Goal: Information Seeking & Learning: Learn about a topic

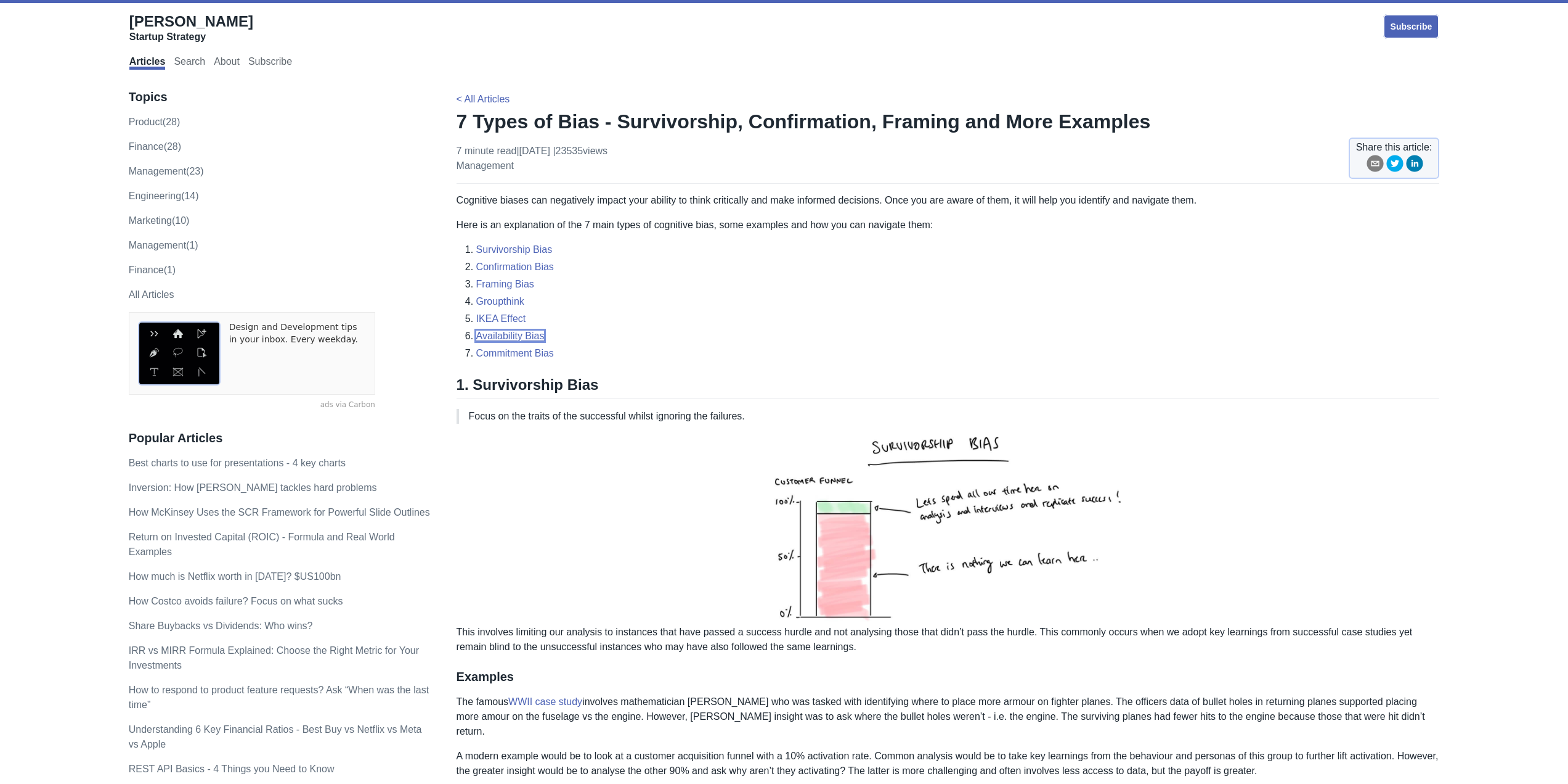
click at [539, 336] on link "Availability Bias" at bounding box center [511, 335] width 68 height 10
click at [527, 354] on link "Commitment Bias" at bounding box center [515, 352] width 78 height 10
click at [485, 317] on link "IKEA Effect" at bounding box center [501, 318] width 50 height 10
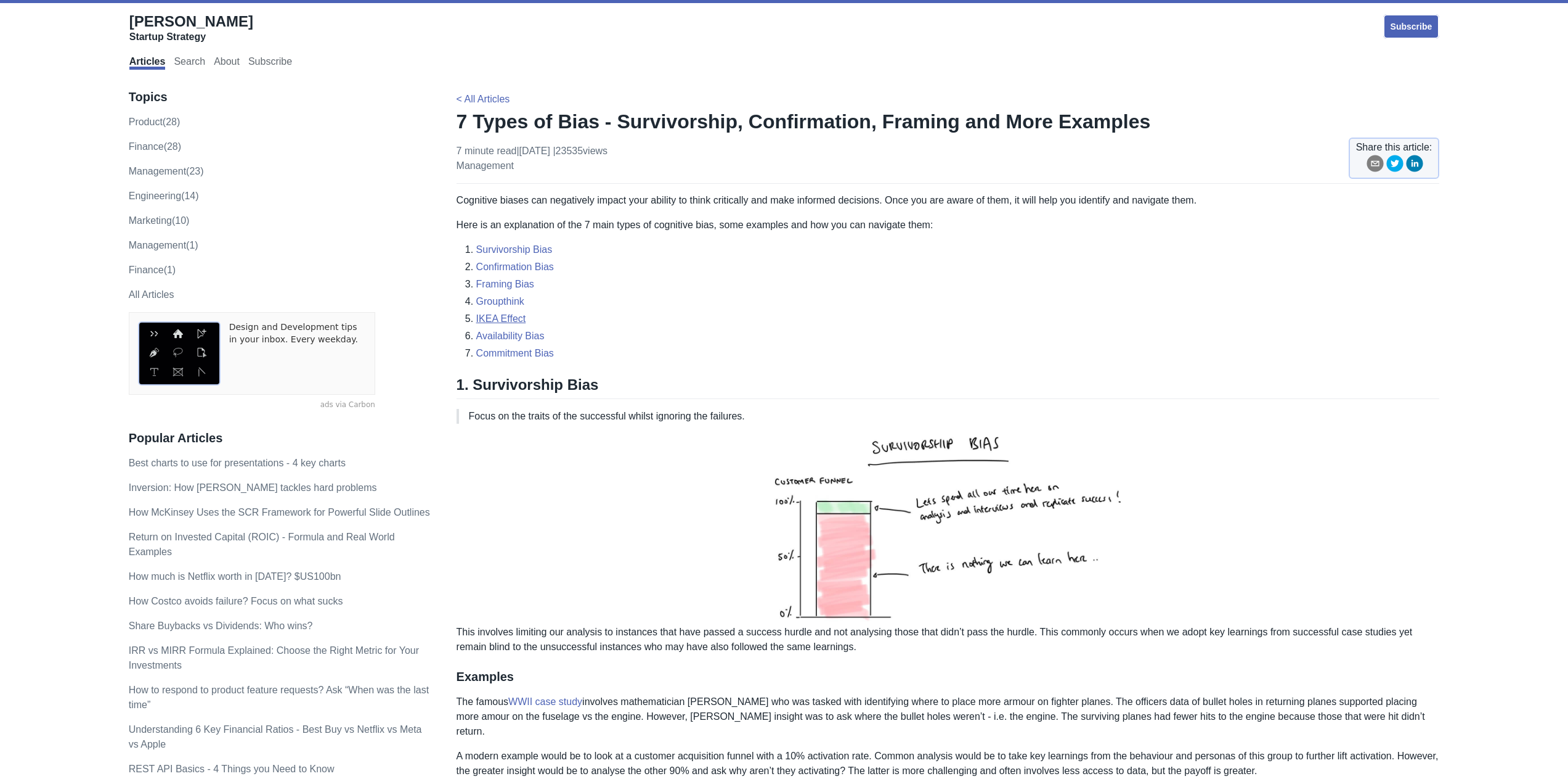
scroll to position [2072, 0]
click at [507, 289] on link "Framing Bias" at bounding box center [505, 284] width 58 height 10
click at [514, 268] on link "Confirmation Bias" at bounding box center [515, 266] width 78 height 10
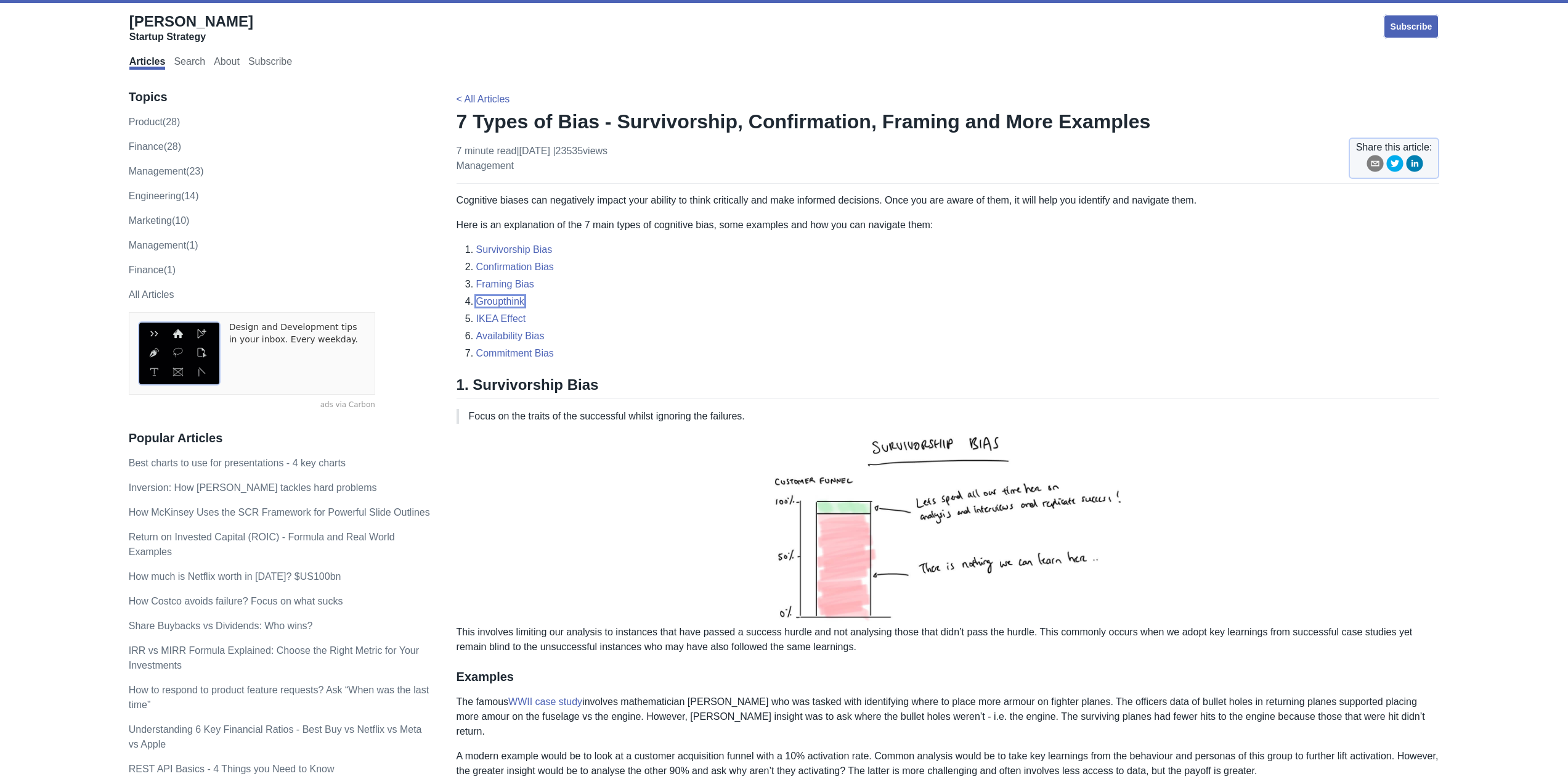
click at [505, 297] on link "Groupthink" at bounding box center [500, 301] width 48 height 10
